Goal: Obtain resource: Download file/media

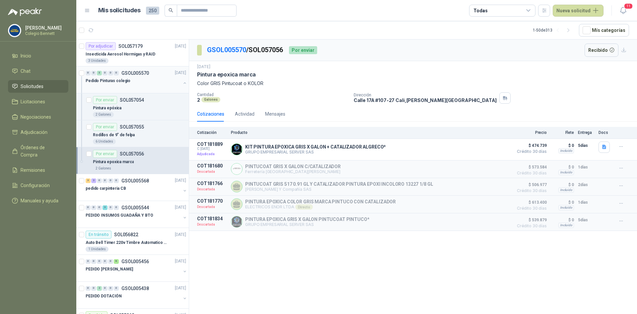
click at [182, 82] on button "button" at bounding box center [184, 82] width 5 height 5
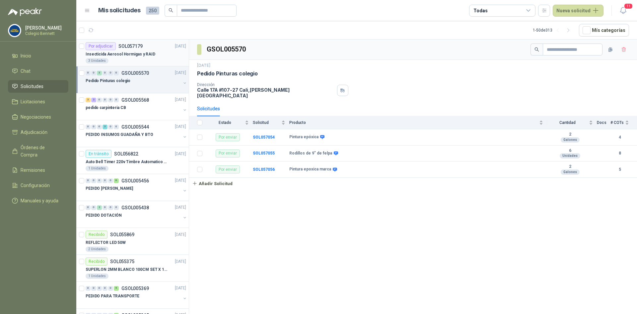
click at [128, 51] on p "Insecticida Aerosol Hormigas y RAID" at bounding box center [121, 54] width 70 height 6
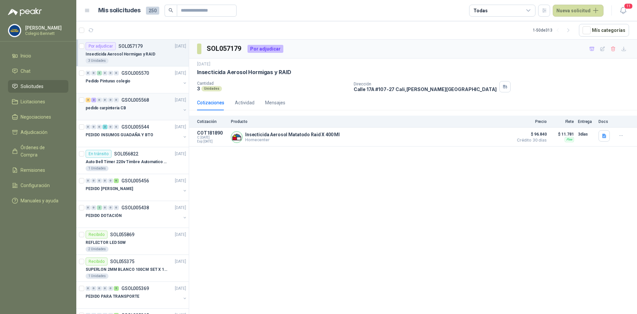
click at [137, 103] on div "3 2 0 0 0 0 GSOL005568 [DATE]" at bounding box center [137, 100] width 102 height 8
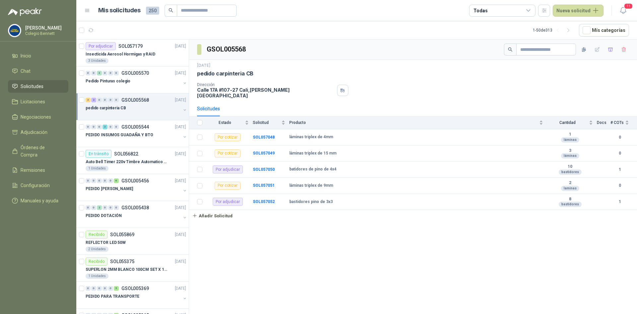
click at [181, 107] on div "pedido carpinteria CB" at bounding box center [137, 110] width 102 height 13
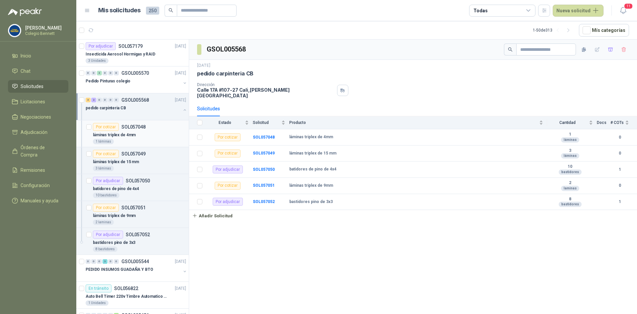
click at [141, 132] on div "láminas triplex de 4mm" at bounding box center [139, 135] width 93 height 8
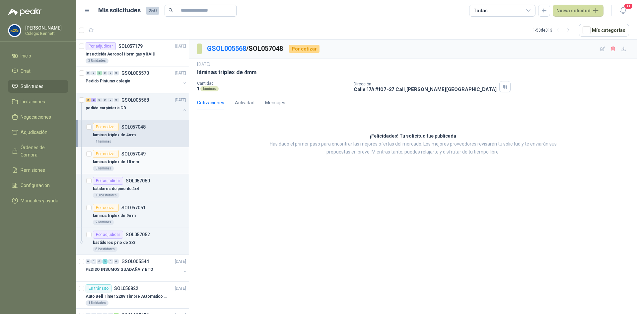
click at [138, 154] on p "SOL057049" at bounding box center [133, 153] width 24 height 5
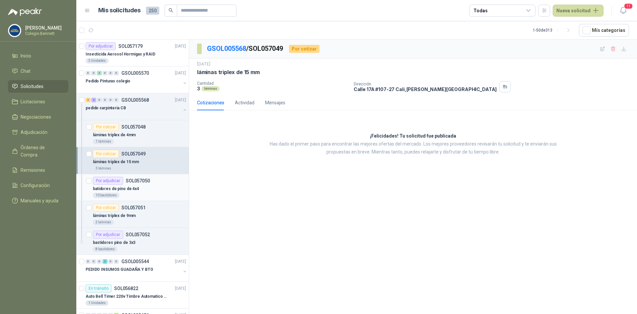
click at [129, 180] on p "SOL057050" at bounding box center [138, 180] width 24 height 5
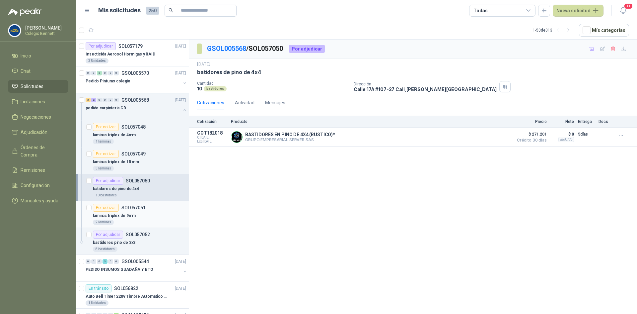
click at [127, 204] on div "Por cotizar SOL057051" at bounding box center [119, 207] width 53 height 8
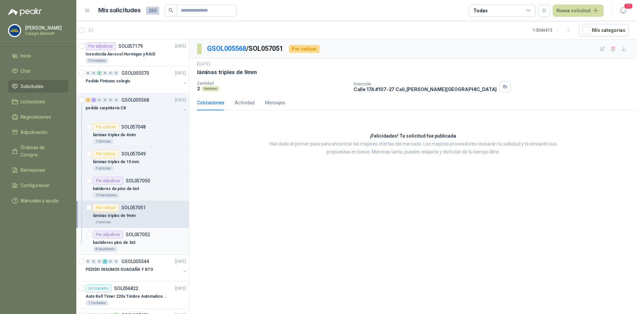
click at [137, 232] on p "SOL057052" at bounding box center [138, 234] width 24 height 5
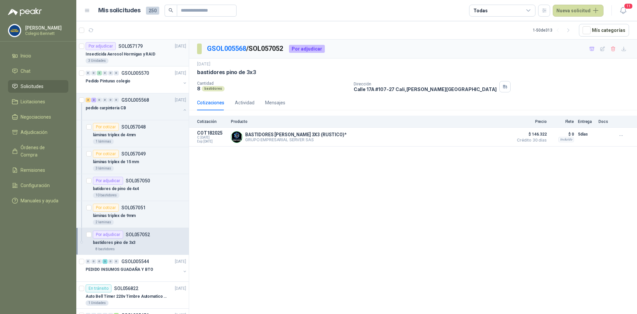
click at [154, 54] on div "Insecticida Aerosol Hormigas y RAID" at bounding box center [136, 54] width 101 height 8
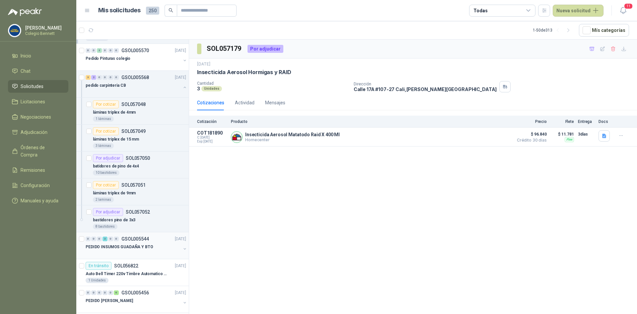
scroll to position [33, 0]
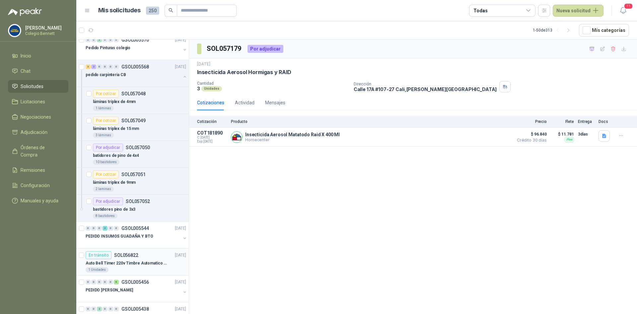
click at [127, 266] on div "Auto Bell Timer 220v Timbre Automatico Para Colegios, Indust" at bounding box center [136, 263] width 101 height 8
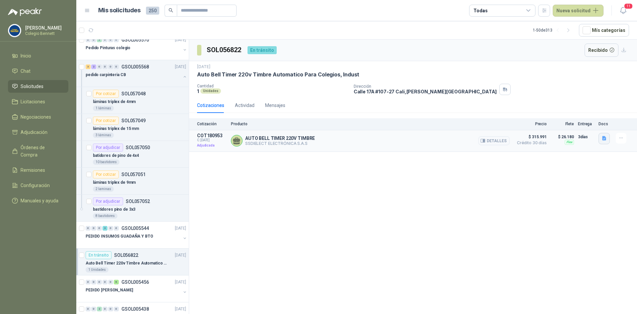
click at [606, 134] on button "button" at bounding box center [604, 138] width 11 height 11
click at [591, 123] on button "image.png" at bounding box center [591, 123] width 29 height 7
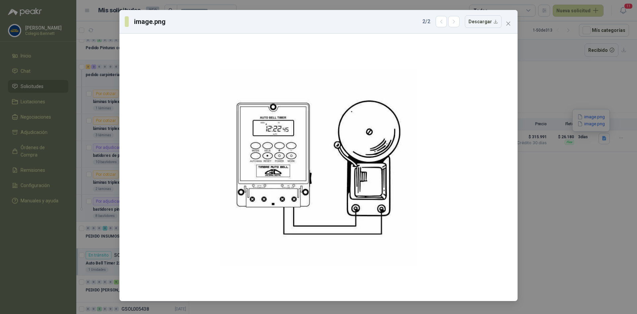
click at [592, 116] on div "image.png 2 / 2 Descargar" at bounding box center [318, 157] width 637 height 314
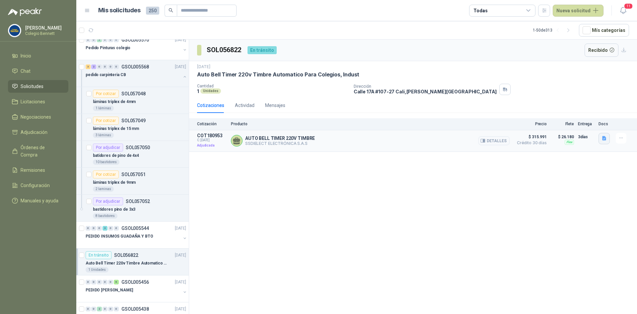
click at [605, 134] on button "button" at bounding box center [604, 138] width 11 height 11
click at [597, 115] on button "image.png" at bounding box center [591, 116] width 29 height 7
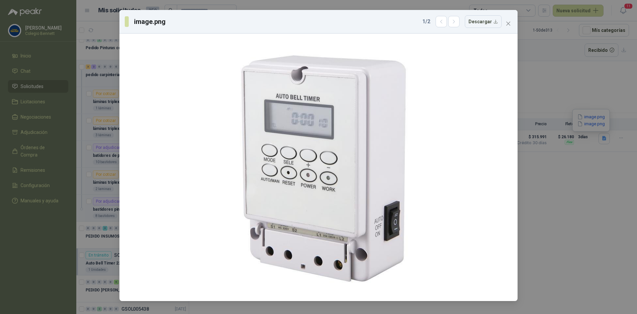
click at [589, 124] on div "image.png 1 / 2 Descargar" at bounding box center [318, 157] width 637 height 314
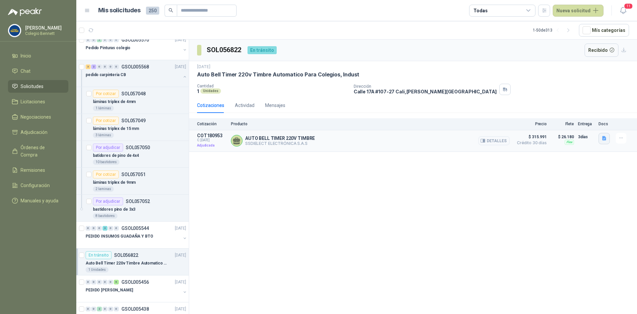
click at [602, 135] on button "button" at bounding box center [604, 138] width 11 height 11
click at [596, 124] on button "image.png" at bounding box center [591, 123] width 29 height 7
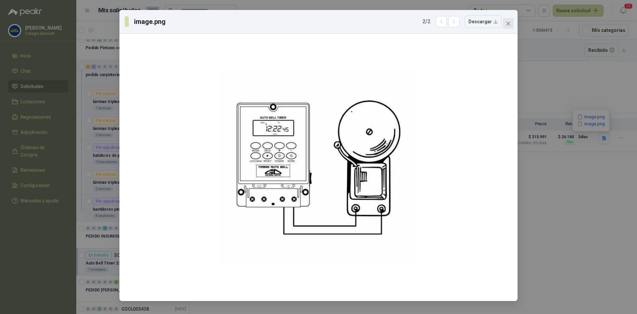
click at [511, 22] on icon "close" at bounding box center [508, 23] width 5 height 5
